Goal: Task Accomplishment & Management: Manage account settings

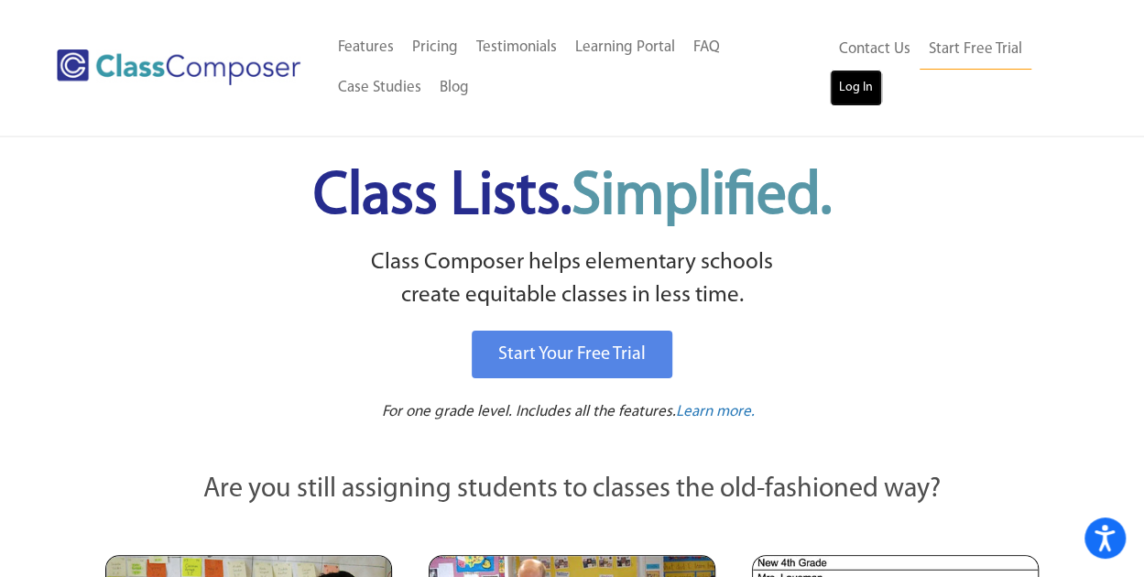
click at [857, 81] on link "Log In" at bounding box center [856, 88] width 52 height 37
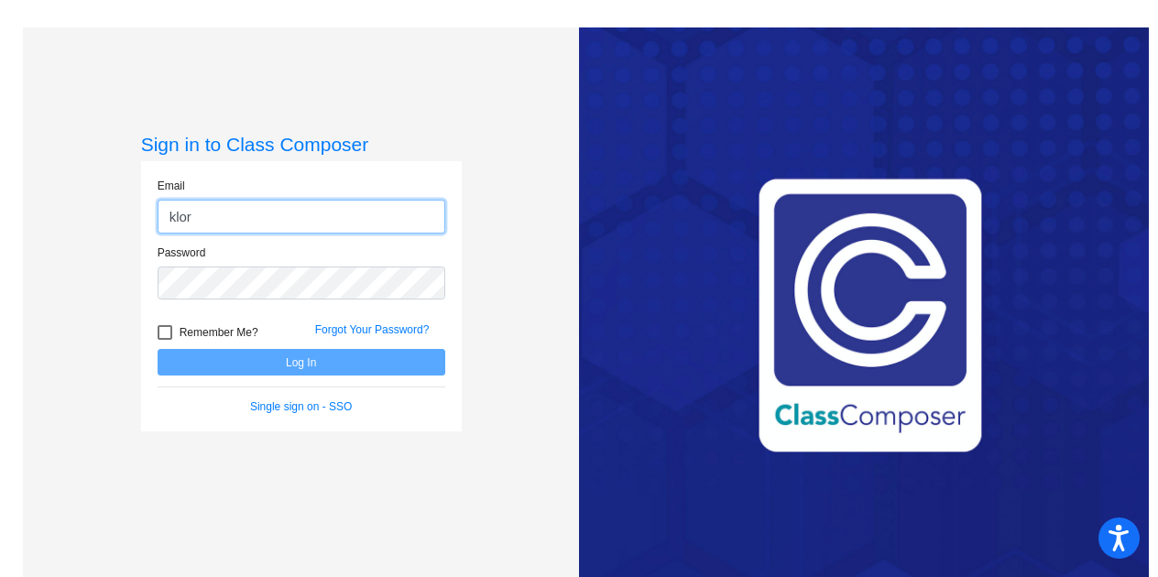
type input "klord"
